Goal: Task Accomplishment & Management: Use online tool/utility

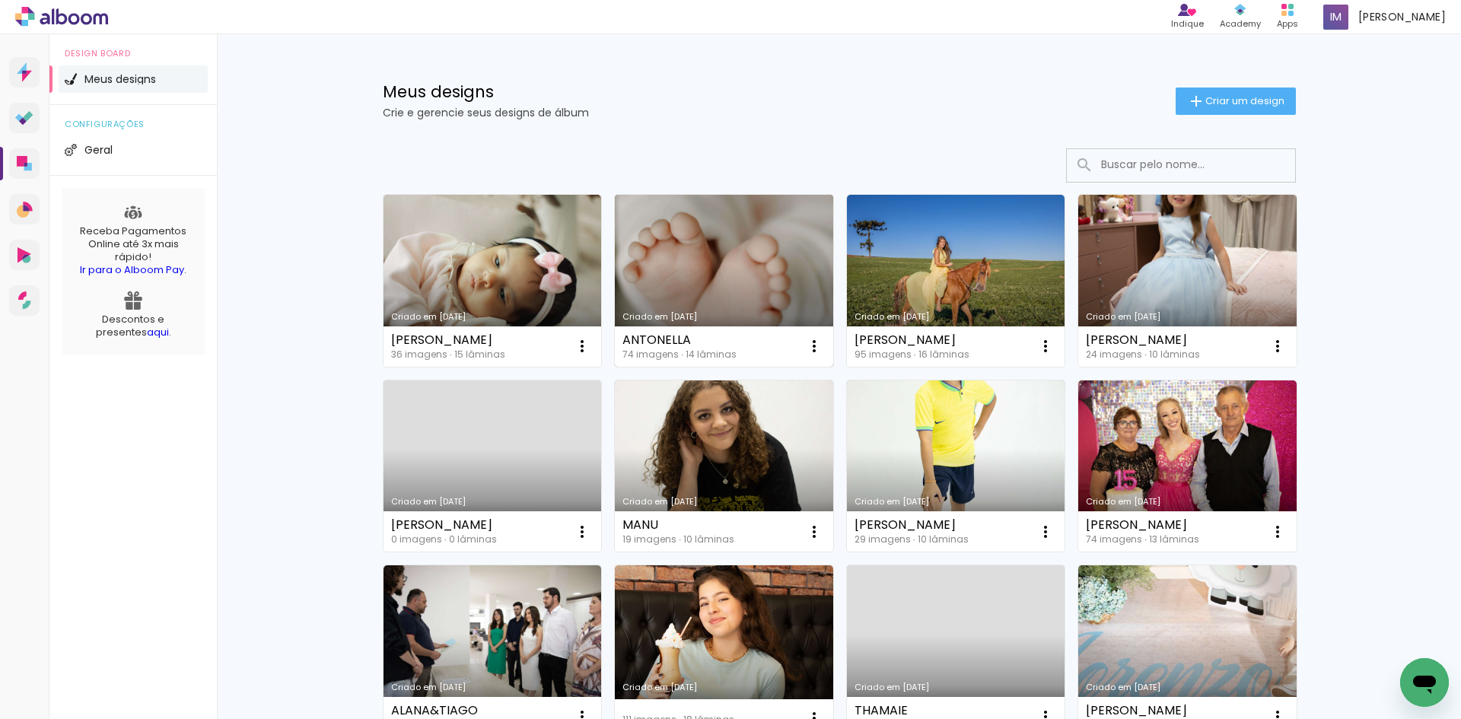
click at [708, 245] on link "Criado em [DATE]" at bounding box center [724, 281] width 218 height 172
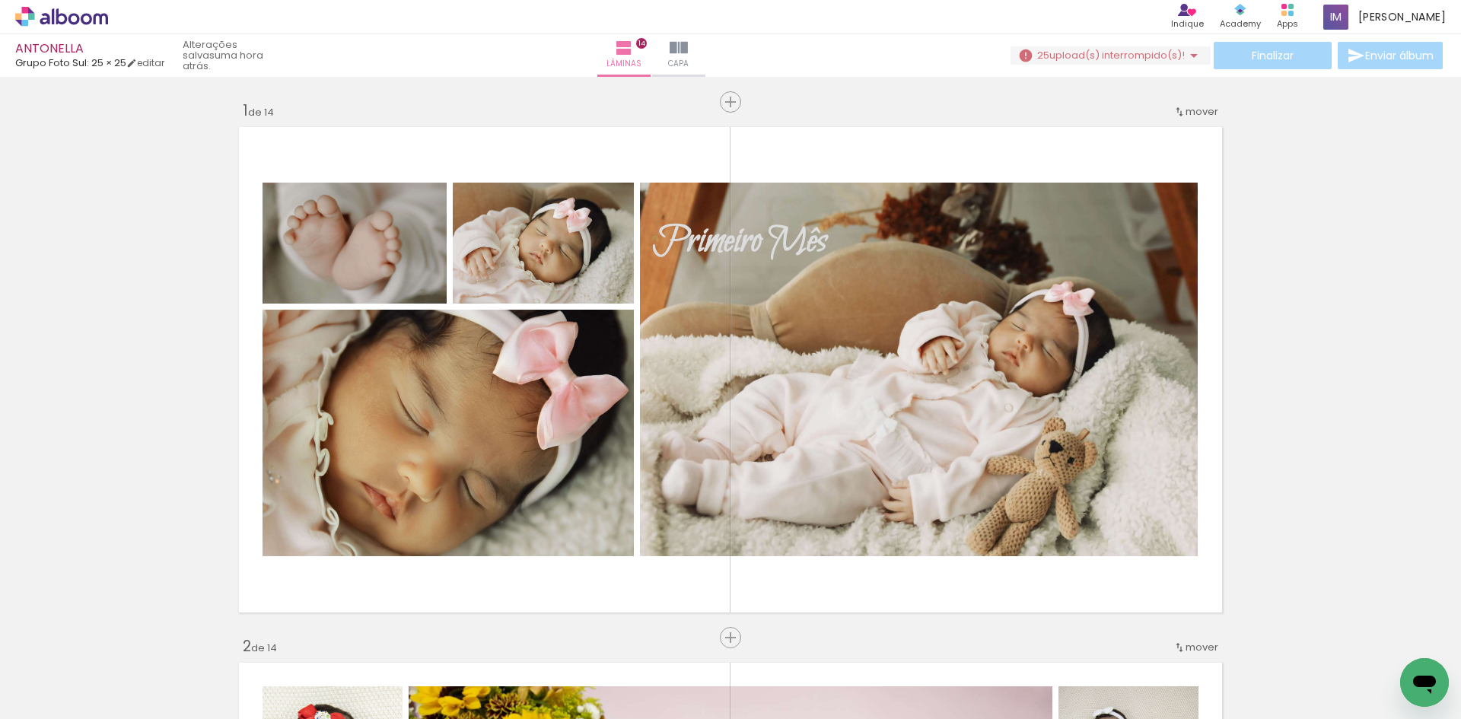
click at [1108, 40] on div "ANTONELLA Grupo Foto Sul: 25 × 25 editar uma hora atrás. Lâminas 14 Capa Finali…" at bounding box center [730, 38] width 1461 height 77
click at [1131, 56] on span "upload(s) interrompido(s)!" at bounding box center [1116, 55] width 135 height 14
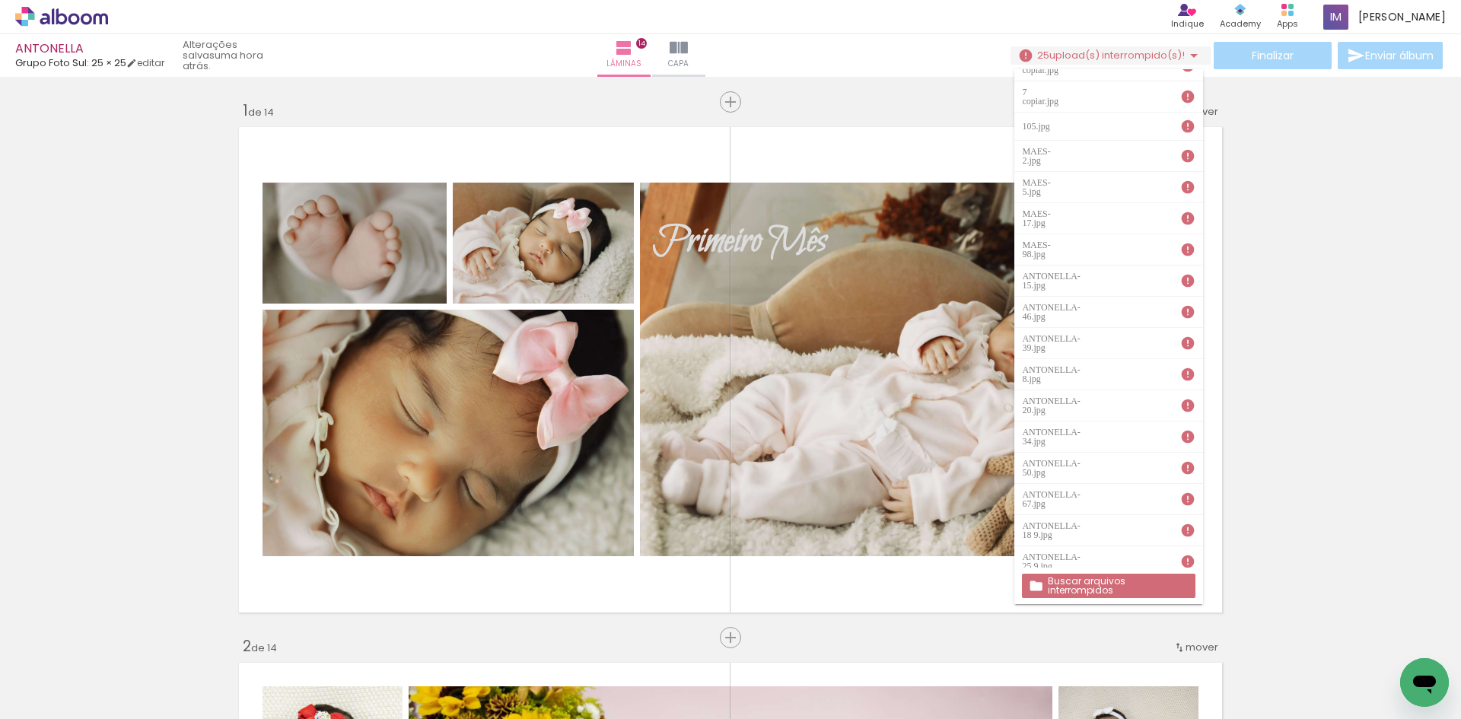
scroll to position [205, 0]
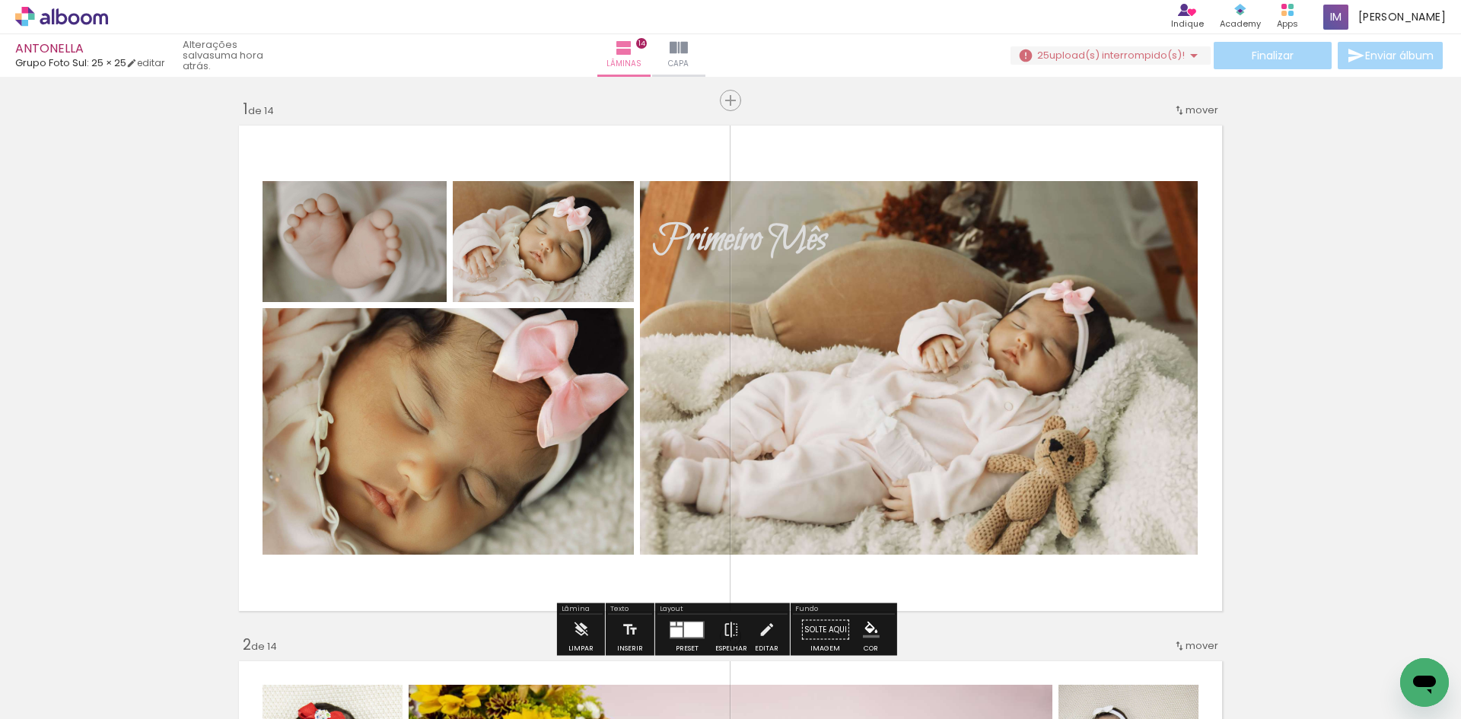
scroll to position [0, 0]
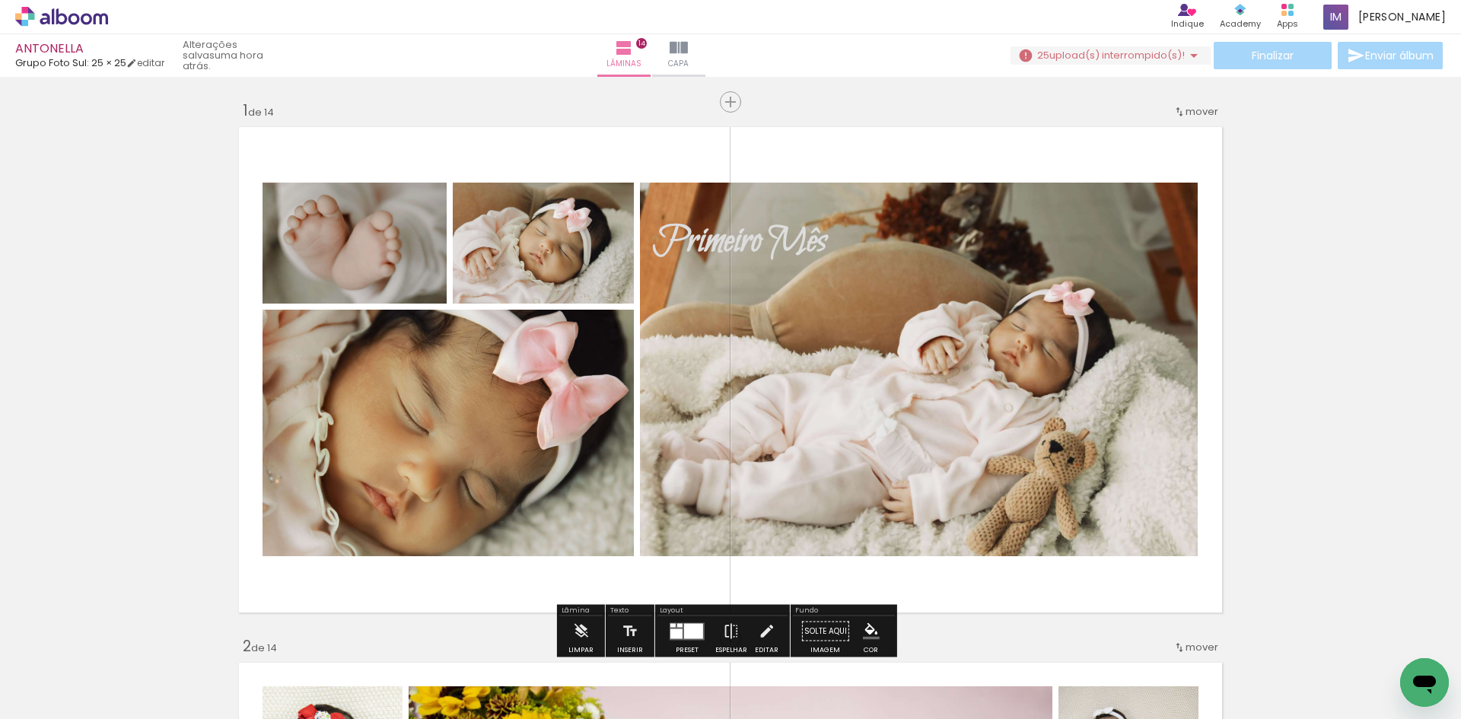
click at [1190, 56] on iron-icon at bounding box center [1194, 55] width 18 height 18
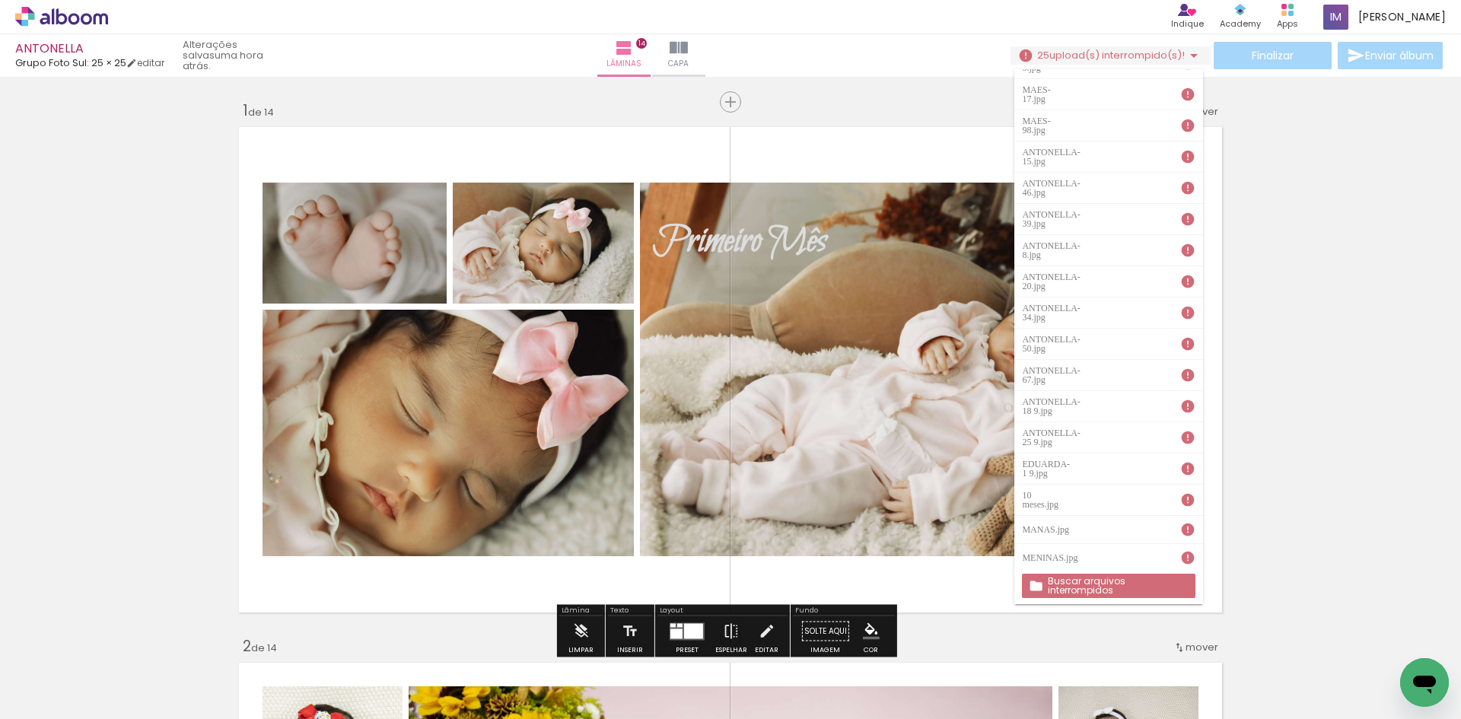
click at [1190, 56] on iron-icon at bounding box center [1194, 55] width 18 height 18
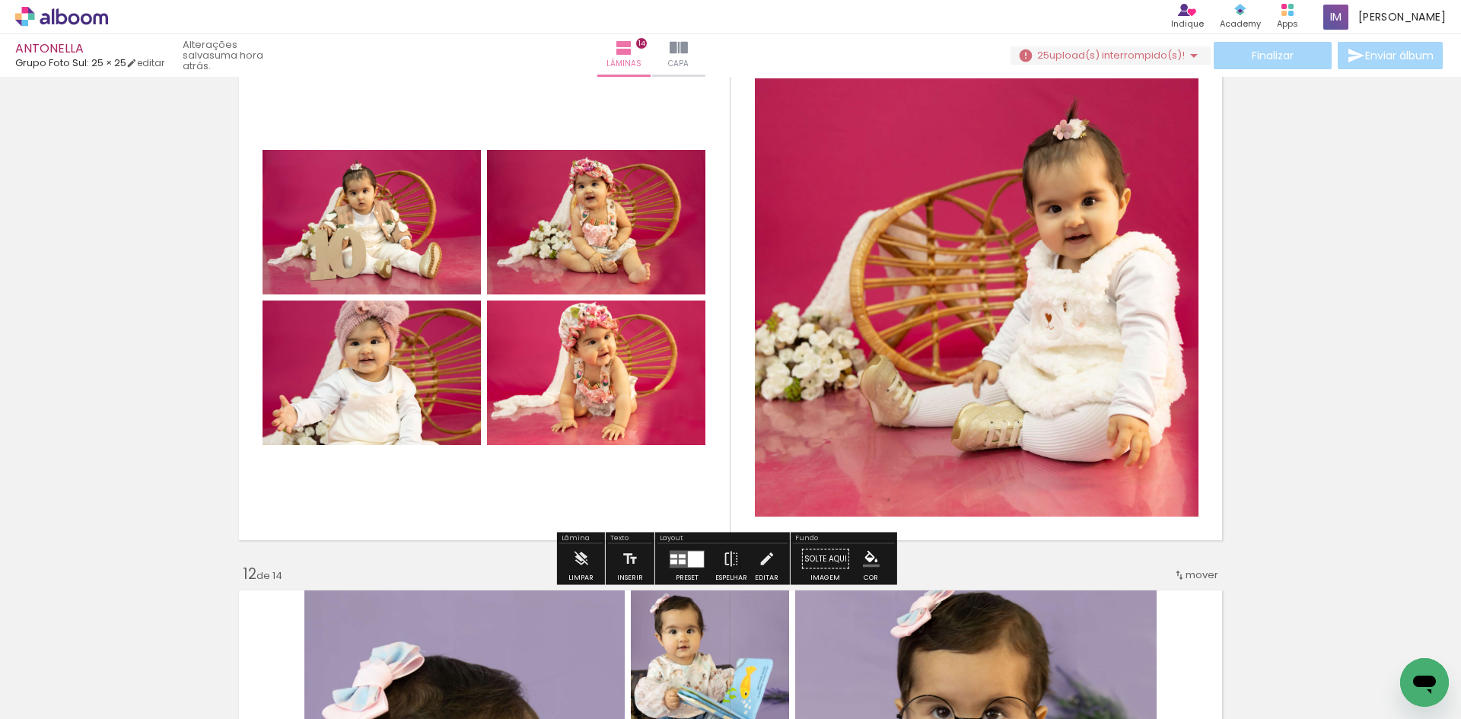
scroll to position [5402, 0]
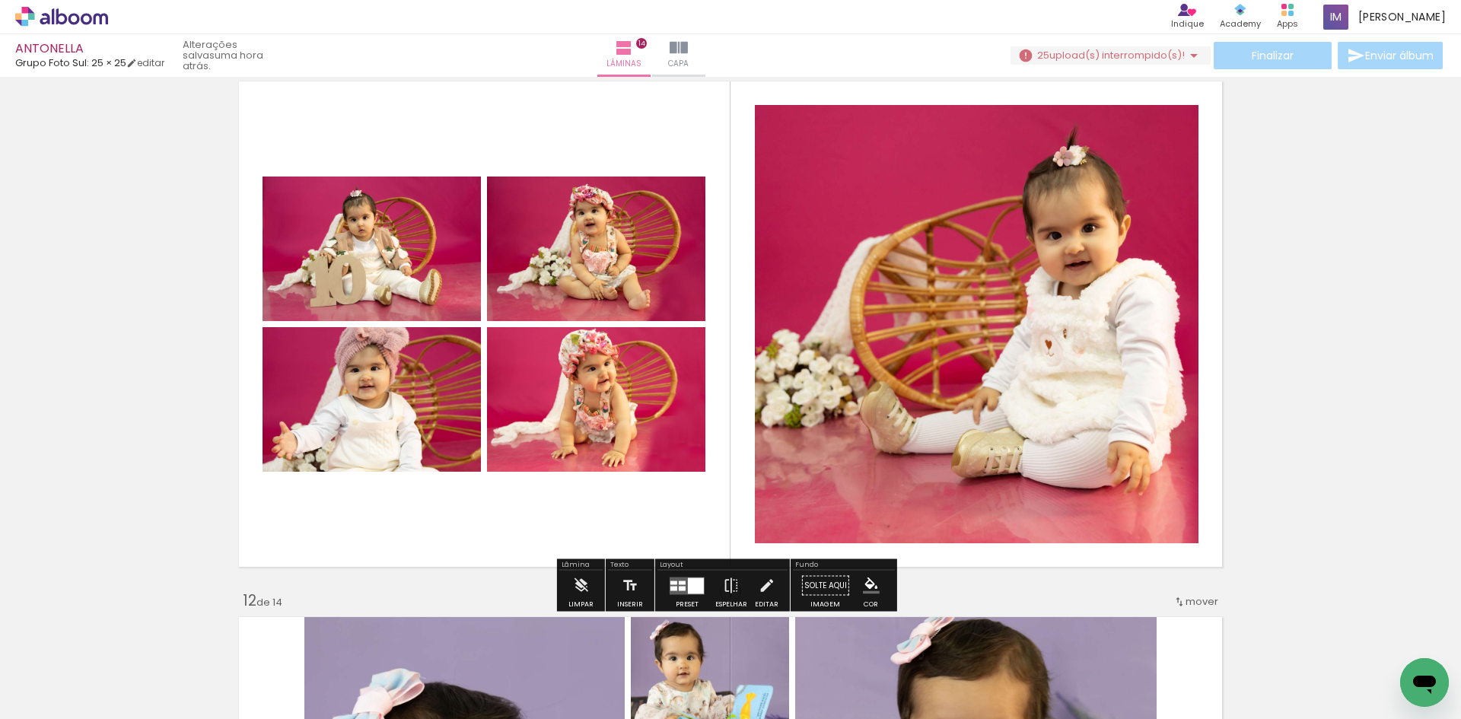
click at [1064, 61] on span "upload(s) interrompido(s)!" at bounding box center [1116, 55] width 135 height 14
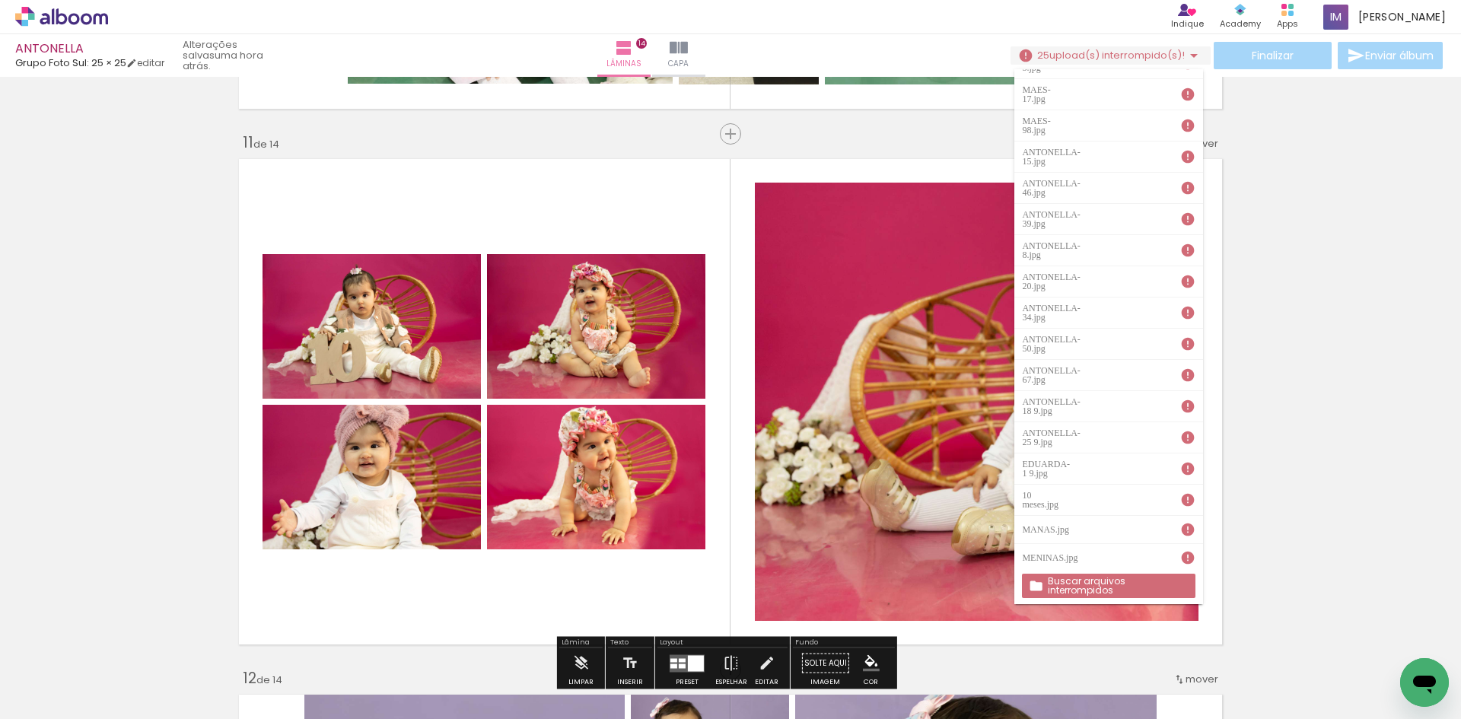
scroll to position [5326, 0]
